Goal: Information Seeking & Learning: Learn about a topic

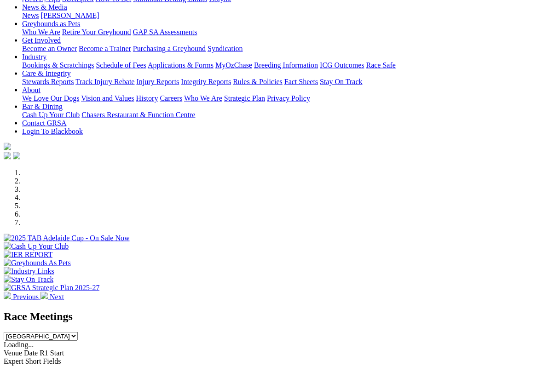
scroll to position [122, 0]
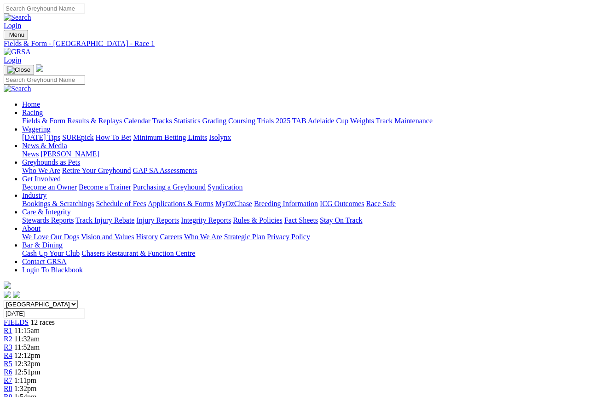
scroll to position [1, 0]
click at [40, 334] on span "11:32am" at bounding box center [26, 338] width 25 height 8
click at [12, 342] on span "R3" at bounding box center [8, 346] width 9 height 8
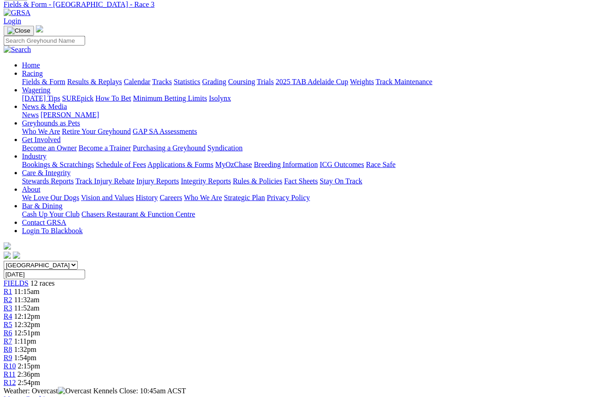
scroll to position [40, 7]
click at [40, 312] on span "12:12pm" at bounding box center [27, 316] width 26 height 8
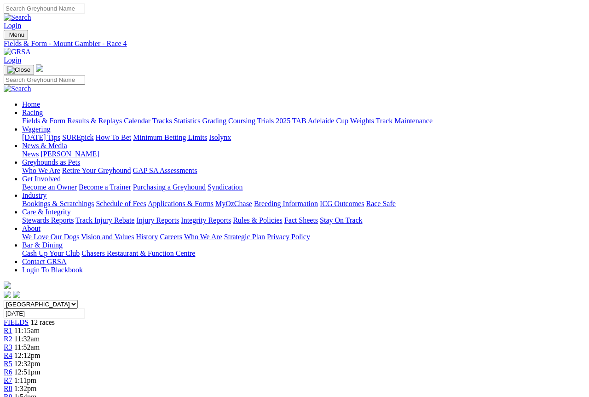
click at [29, 318] on span "FIELDS" at bounding box center [16, 322] width 25 height 8
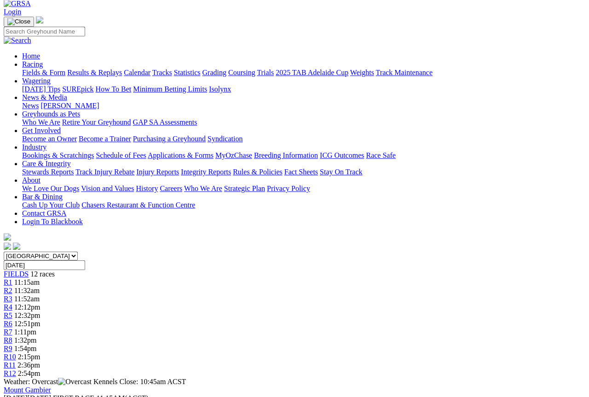
scroll to position [71, 0]
